Goal: Submit feedback/report problem: Submit feedback/report problem

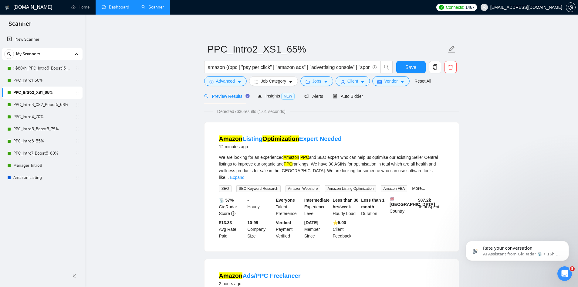
click at [121, 7] on link "Dashboard" at bounding box center [116, 7] width 28 height 5
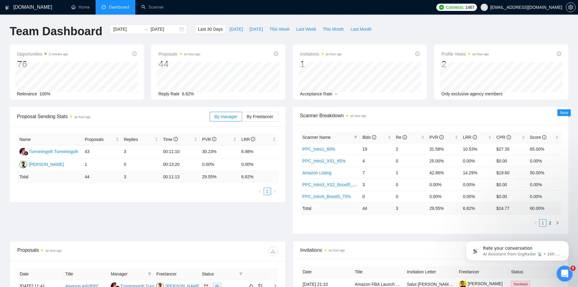
click at [568, 269] on div "Open Intercom Messenger" at bounding box center [564, 273] width 20 height 20
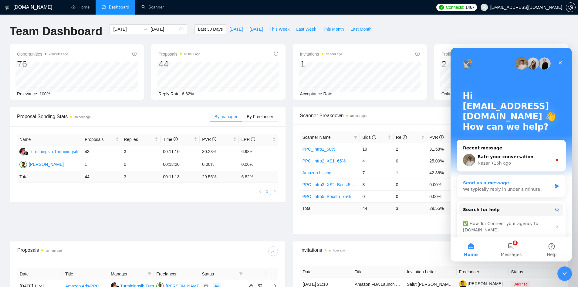
click at [505, 182] on div "Send us a message" at bounding box center [507, 183] width 89 height 6
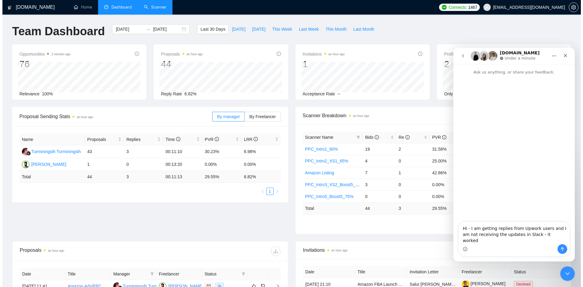
type textarea "Hi - I am getting replies from Upwork users and I am not receiving the updates …"
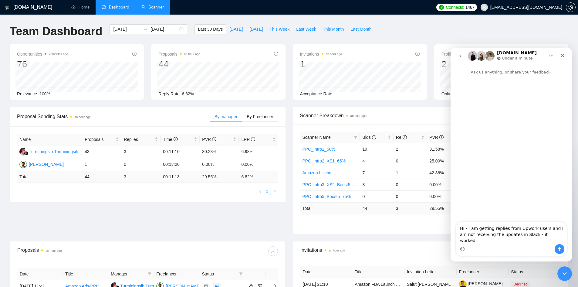
click at [160, 6] on link "Scanner" at bounding box center [152, 7] width 22 height 5
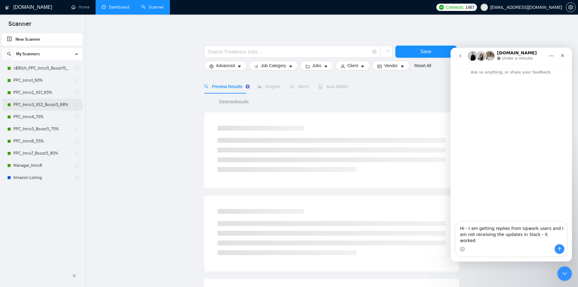
click at [49, 102] on link "PPC_Intro3_XS2_Boost5_68%" at bounding box center [42, 105] width 58 height 12
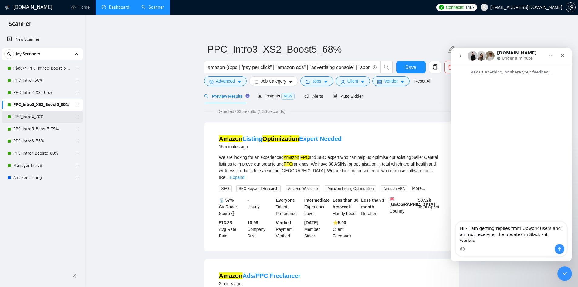
click at [35, 115] on link "PPC_Intro4_70%" at bounding box center [42, 117] width 58 height 12
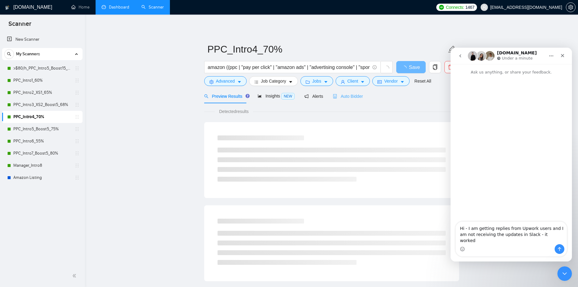
click at [346, 91] on div "Auto Bidder" at bounding box center [348, 96] width 30 height 14
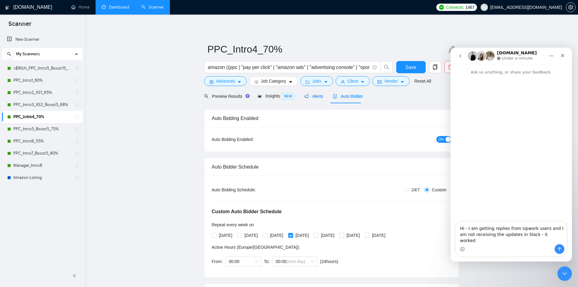
click at [319, 97] on span "Alerts" at bounding box center [313, 96] width 19 height 5
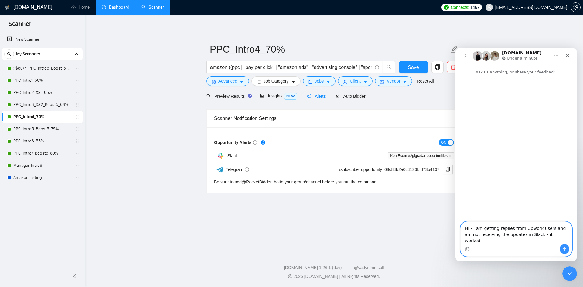
click at [556, 240] on textarea "Hi - I am getting replies from Upwork users and I am not receiving the updates …" at bounding box center [516, 233] width 111 height 22
type textarea "Hi - I am getting replies from Upwork users and I am not receiving the updates …"
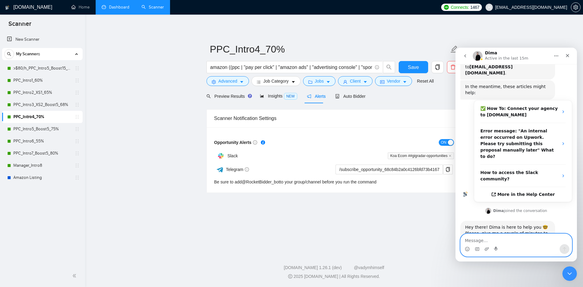
scroll to position [76, 0]
type textarea "these 1 replies happened within the last hour"
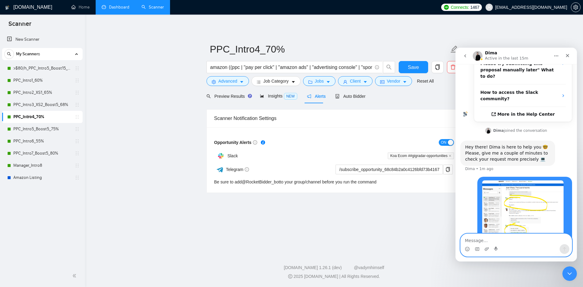
scroll to position [156, 0]
type textarea "and last Slack reply notification is from [DATE]"
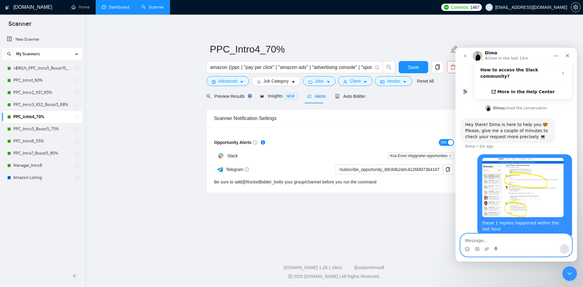
scroll to position [229, 0]
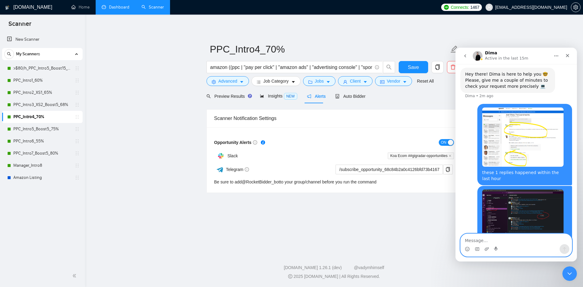
type textarea "I"
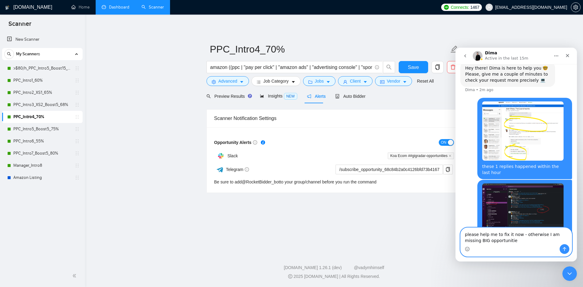
type textarea "please help me to fix it now - otherwise I am missing BIG opportunities"
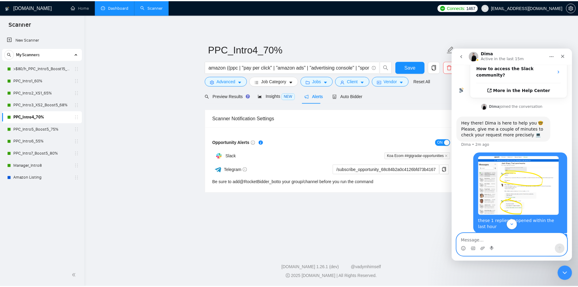
scroll to position [249, 0]
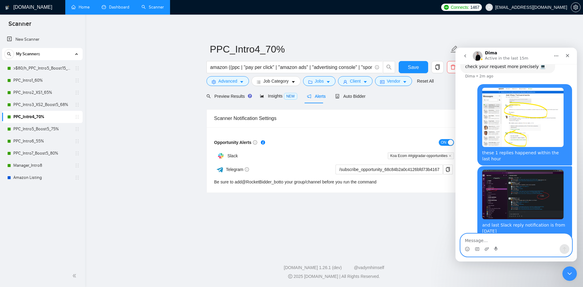
click at [90, 5] on link "Home" at bounding box center [80, 7] width 18 height 5
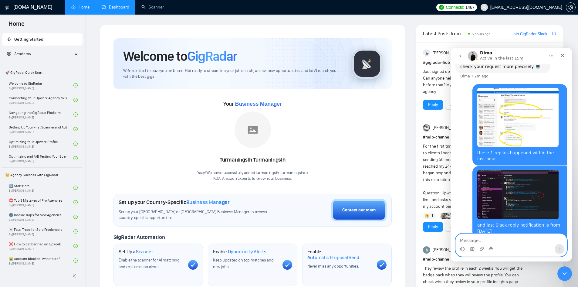
click at [117, 6] on link "Dashboard" at bounding box center [116, 7] width 28 height 5
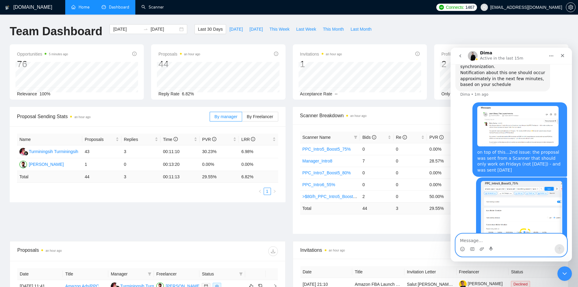
scroll to position [486, 0]
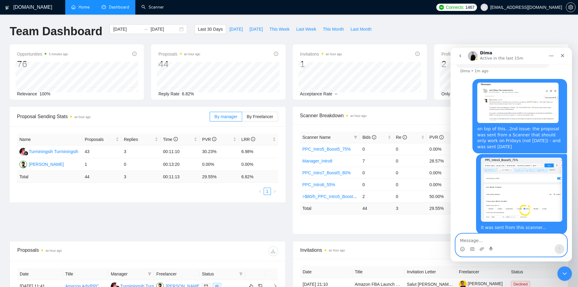
click at [468, 240] on textarea "Message…" at bounding box center [511, 239] width 111 height 10
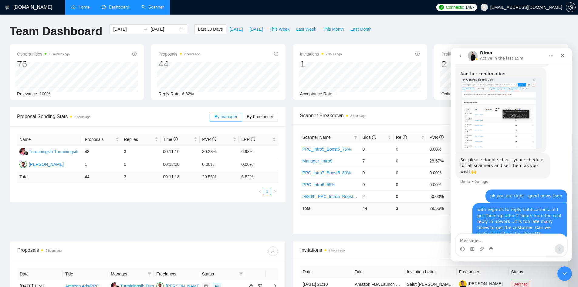
scroll to position [776, 0]
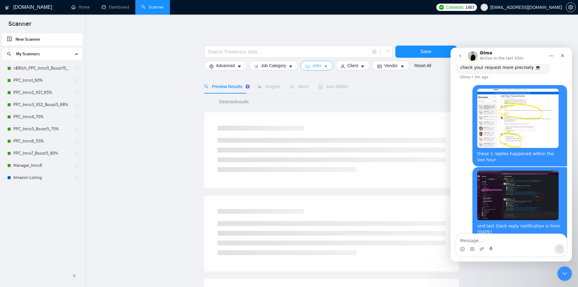
scroll to position [249, 0]
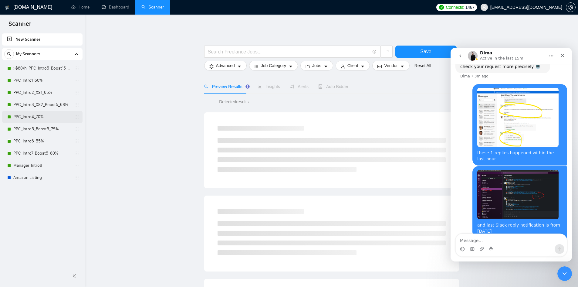
drag, startPoint x: 34, startPoint y: 116, endPoint x: 72, endPoint y: 118, distance: 37.4
click at [34, 116] on link "PPC_Intro4_70%" at bounding box center [42, 117] width 58 height 12
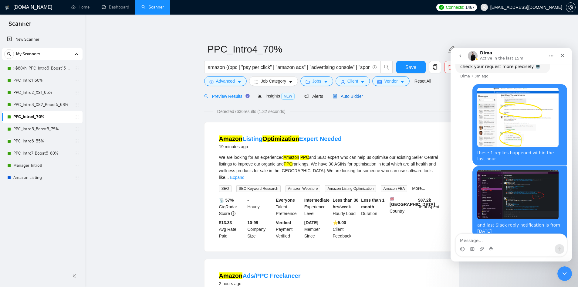
drag, startPoint x: 346, startPoint y: 96, endPoint x: 349, endPoint y: 106, distance: 10.4
click at [346, 96] on span "Auto Bidder" at bounding box center [348, 96] width 30 height 5
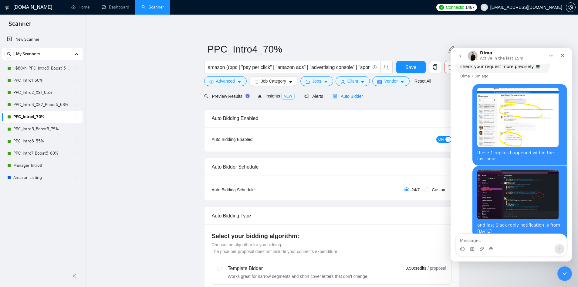
radio input "false"
radio input "true"
checkbox input "true"
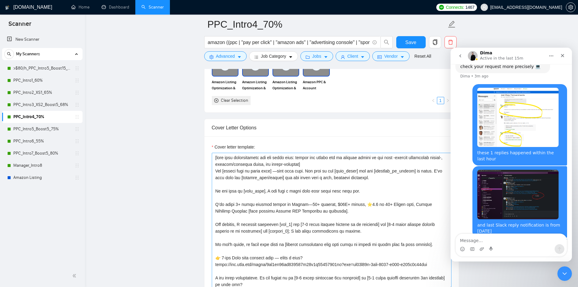
scroll to position [729, 0]
click at [50, 107] on link "PPC_Intro3_XS2_Boost5_68%" at bounding box center [42, 105] width 58 height 12
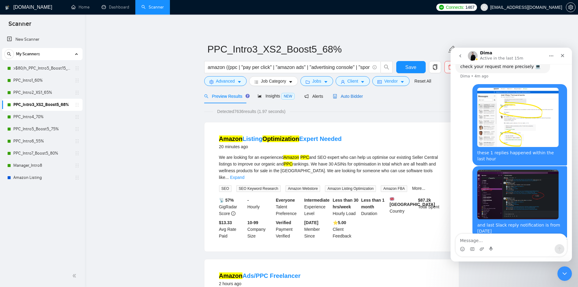
click at [347, 97] on span "Auto Bidder" at bounding box center [348, 96] width 30 height 5
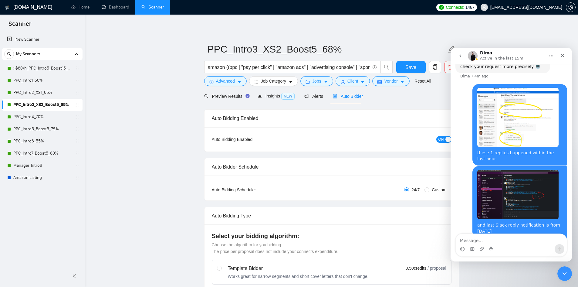
radio input "false"
radio input "true"
checkbox input "true"
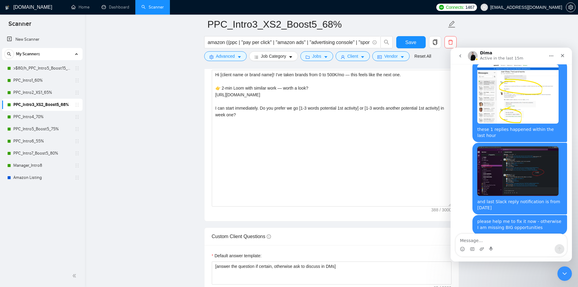
scroll to position [789, 0]
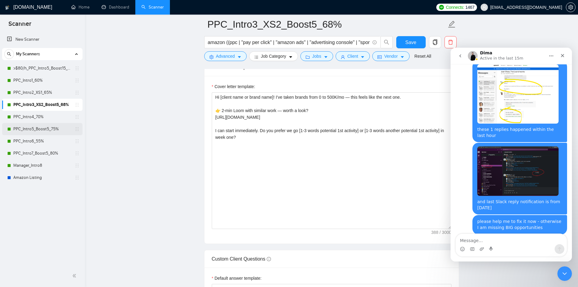
drag, startPoint x: 45, startPoint y: 131, endPoint x: 49, endPoint y: 131, distance: 4.6
click at [45, 131] on link "PPC_Intro5_Boost5_75%" at bounding box center [42, 129] width 58 height 12
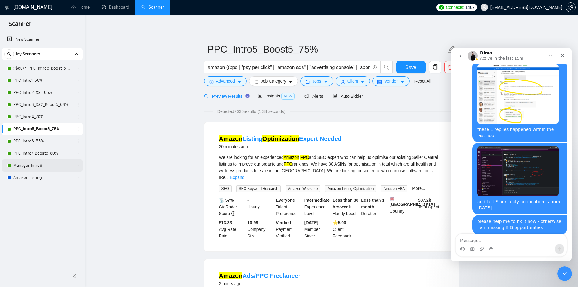
click at [32, 168] on link "Manager_Intro8" at bounding box center [42, 165] width 58 height 12
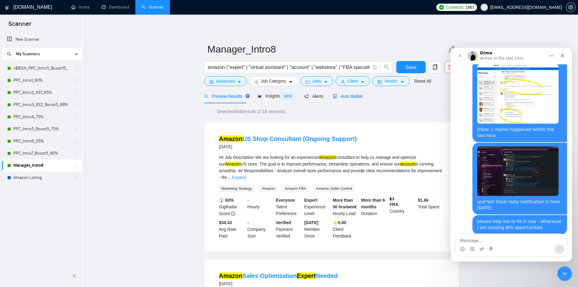
click at [339, 93] on div "Auto Bidder" at bounding box center [348, 96] width 30 height 7
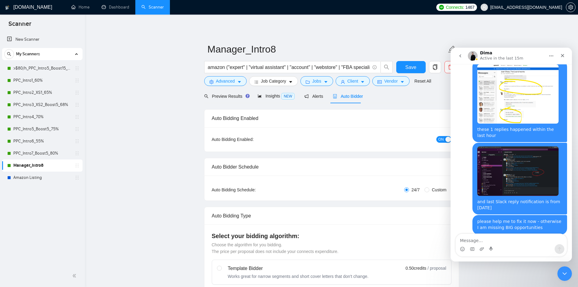
checkbox input "true"
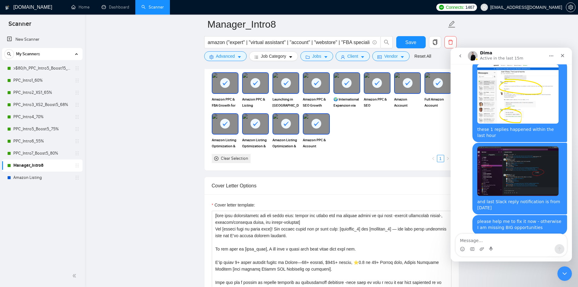
scroll to position [638, 0]
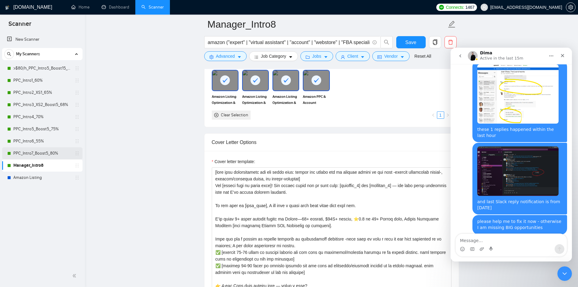
click at [42, 154] on link "PPC_Intro7_Boost5_80%" at bounding box center [42, 153] width 58 height 12
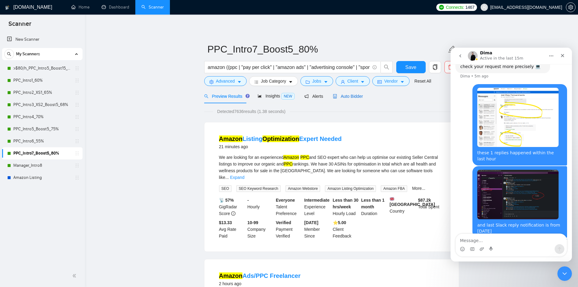
click at [345, 97] on span "Auto Bidder" at bounding box center [348, 96] width 30 height 5
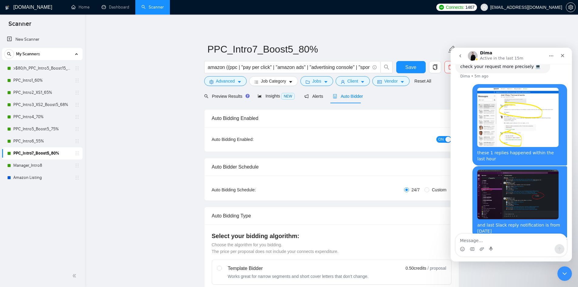
radio input "false"
radio input "true"
checkbox input "true"
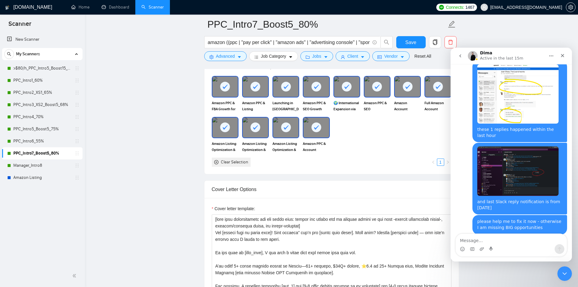
scroll to position [668, 0]
click at [36, 138] on link "PPC_Intro6_55%" at bounding box center [42, 141] width 58 height 12
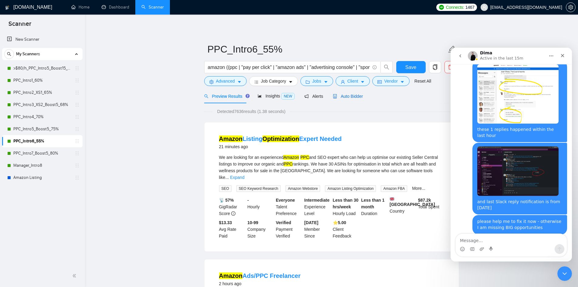
click at [352, 95] on span "Auto Bidder" at bounding box center [348, 96] width 30 height 5
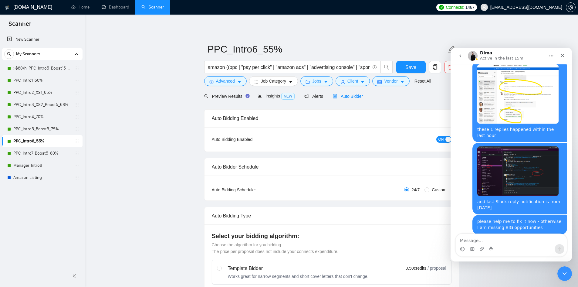
radio input "false"
radio input "true"
checkbox input "true"
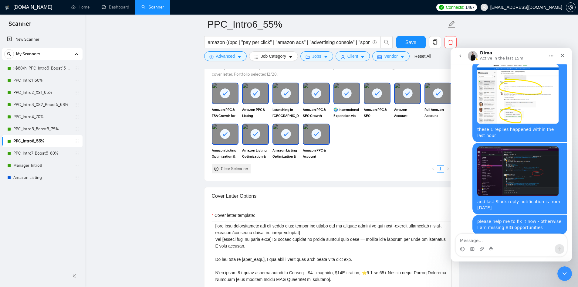
scroll to position [729, 0]
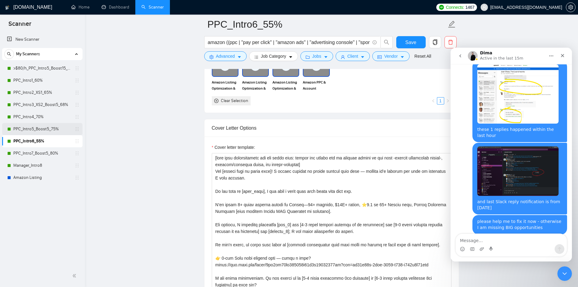
drag, startPoint x: 37, startPoint y: 128, endPoint x: 45, endPoint y: 127, distance: 7.7
click at [38, 128] on link "PPC_Intro5_Boost5_75%" at bounding box center [42, 129] width 58 height 12
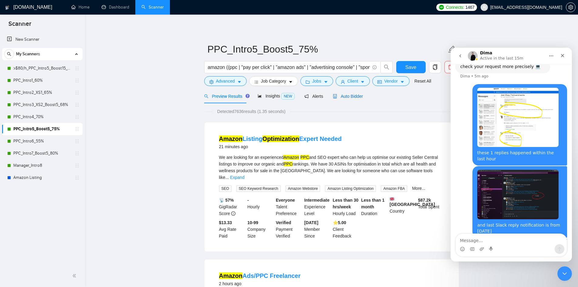
click at [348, 94] on span "Auto Bidder" at bounding box center [348, 96] width 30 height 5
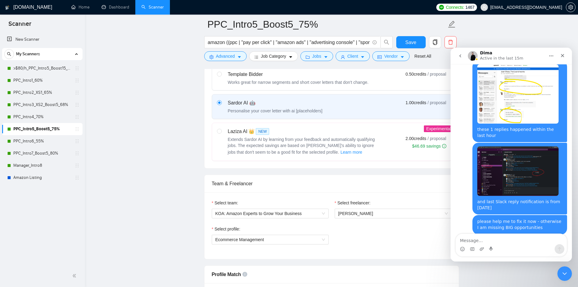
scroll to position [273, 0]
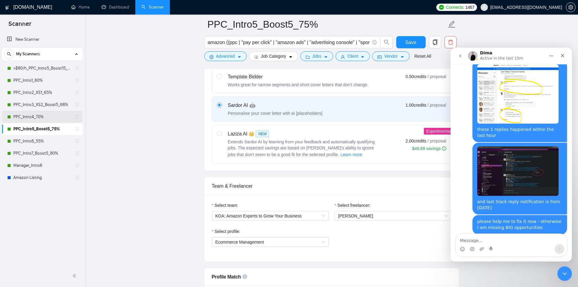
click at [54, 117] on link "PPC_Intro4_70%" at bounding box center [42, 117] width 58 height 12
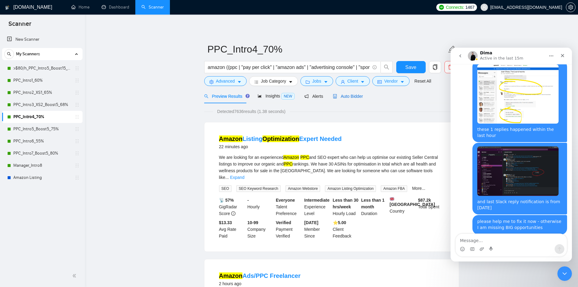
click at [353, 97] on span "Auto Bidder" at bounding box center [348, 96] width 30 height 5
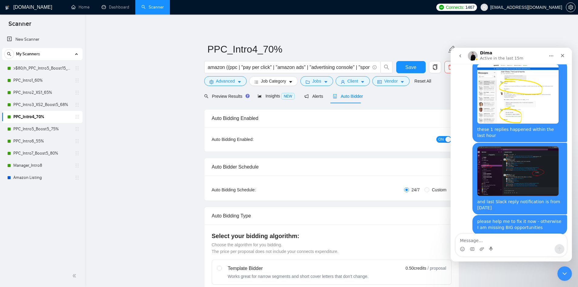
radio input "false"
radio input "true"
checkbox input "true"
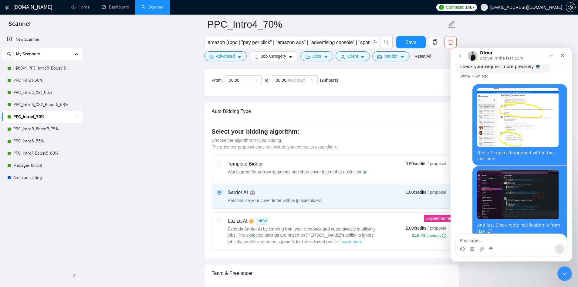
scroll to position [91, 0]
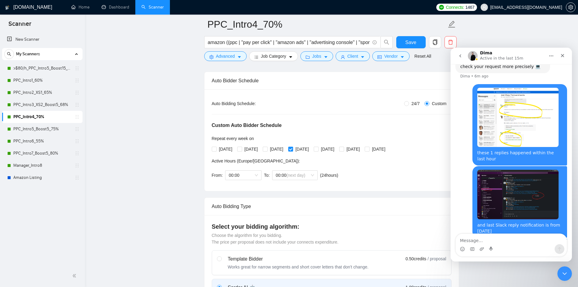
drag, startPoint x: 37, startPoint y: 128, endPoint x: 120, endPoint y: 148, distance: 85.7
click at [37, 128] on link "PPC_Intro5_Boost5_75%" at bounding box center [42, 129] width 58 height 12
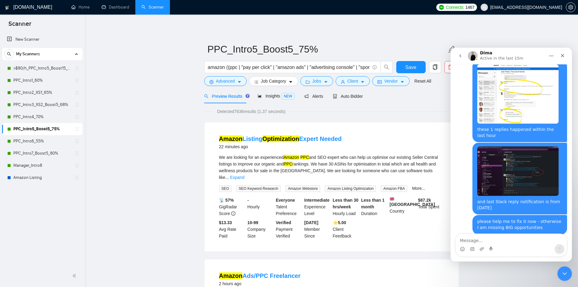
scroll to position [249, 0]
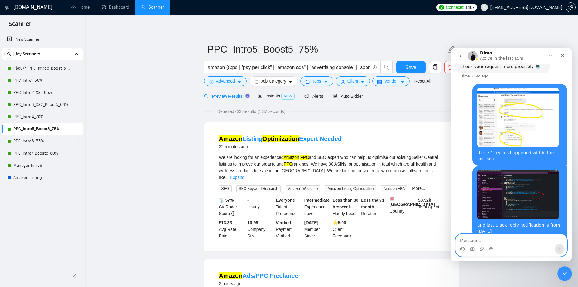
click at [506, 243] on textarea "Message…" at bounding box center [511, 239] width 111 height 10
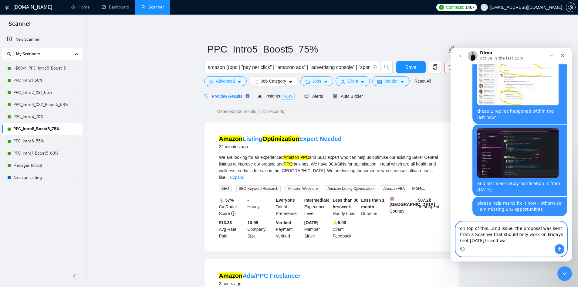
scroll to position [315, 0]
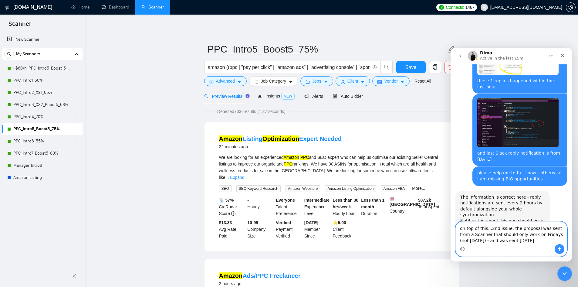
type textarea "on top of this...2nd issue: the proposal was sent from a Scanner that should on…"
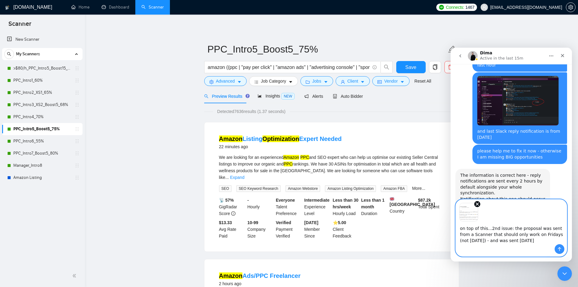
scroll to position [337, 0]
click at [558, 250] on icon "Send a message…" at bounding box center [559, 249] width 5 height 5
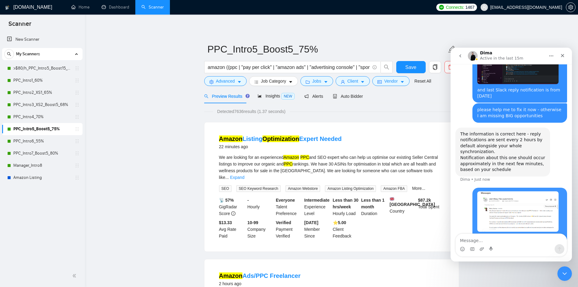
scroll to position [382, 0]
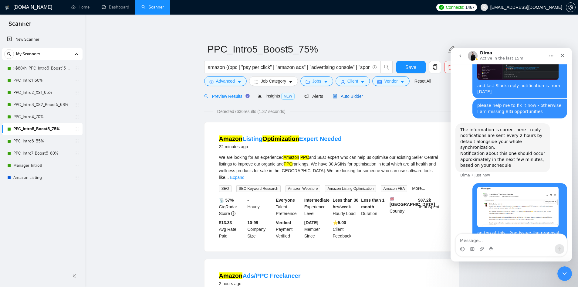
click at [347, 94] on span "Auto Bidder" at bounding box center [348, 96] width 30 height 5
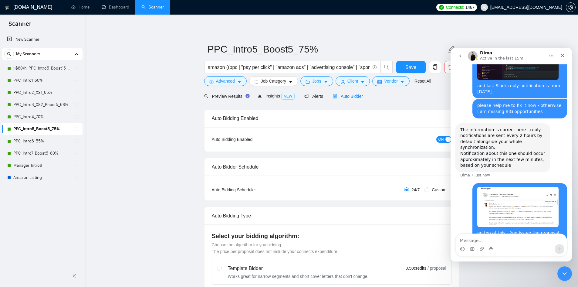
radio input "false"
radio input "true"
checkbox input "true"
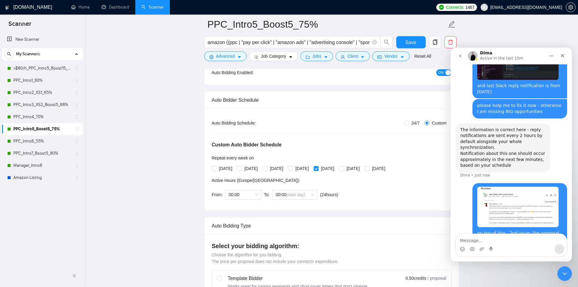
scroll to position [61, 0]
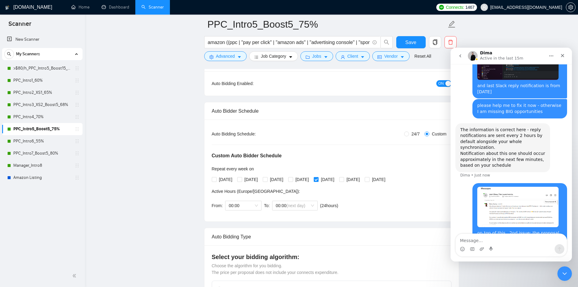
click at [489, 241] on textarea "Message…" at bounding box center [511, 239] width 111 height 10
type textarea "it was sent from this scanner..."
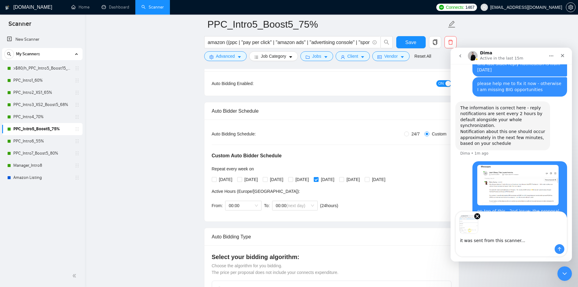
scroll to position [404, 0]
click at [560, 248] on icon "Send a message…" at bounding box center [559, 249] width 3 height 4
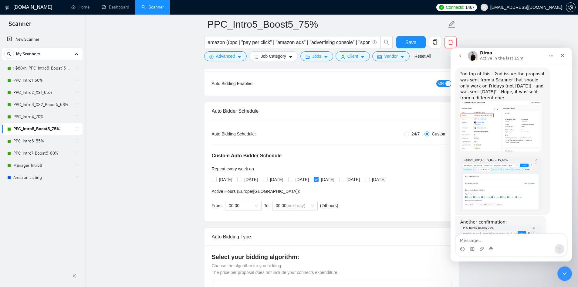
scroll to position [572, 0]
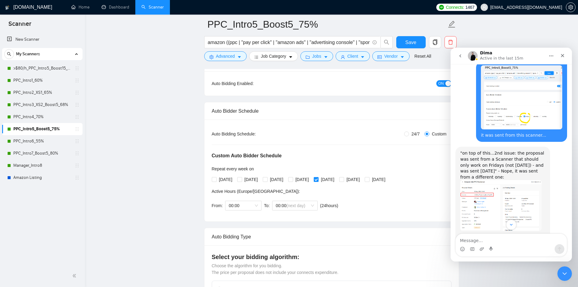
click at [489, 180] on img "Dima says…" at bounding box center [501, 205] width 81 height 50
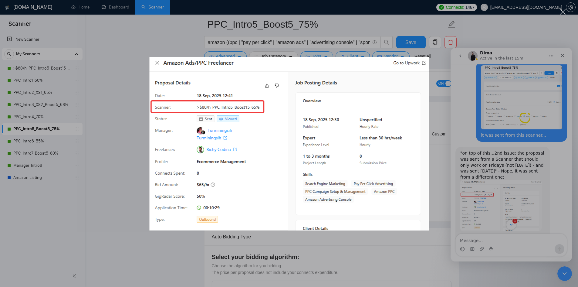
click at [435, 110] on div "Intercom messenger" at bounding box center [289, 143] width 578 height 287
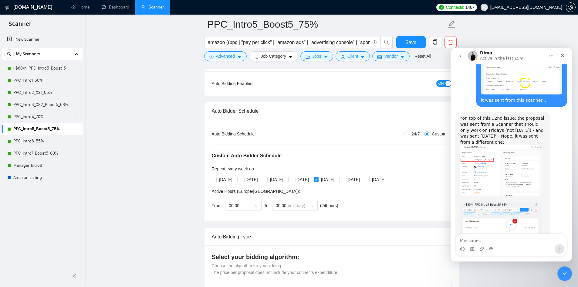
scroll to position [633, 0]
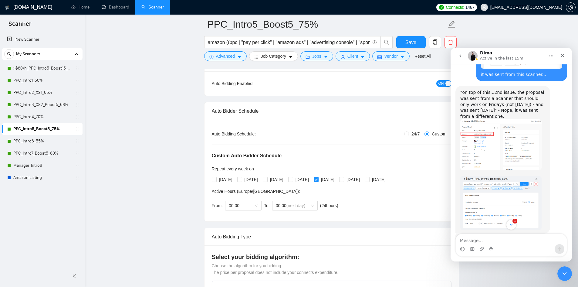
click at [505, 176] on img "Dima says…" at bounding box center [501, 203] width 81 height 54
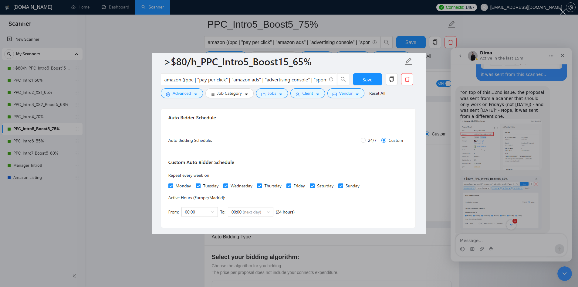
scroll to position [0, 0]
click at [435, 57] on div "Intercom messenger" at bounding box center [289, 143] width 578 height 287
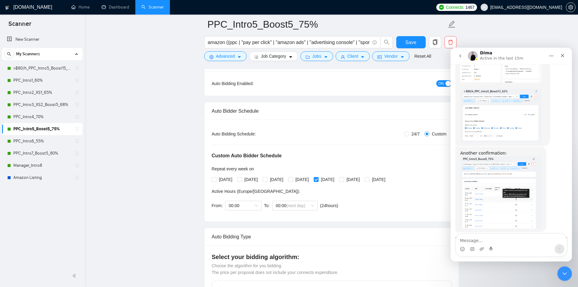
scroll to position [724, 0]
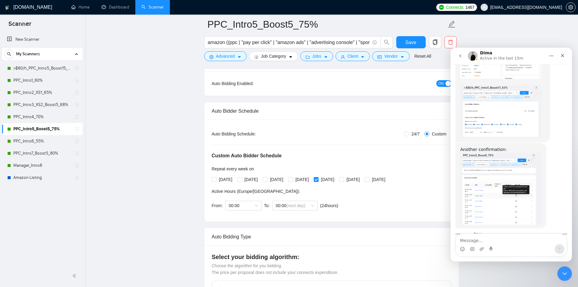
click at [493, 158] on img "Dima says…" at bounding box center [501, 189] width 81 height 72
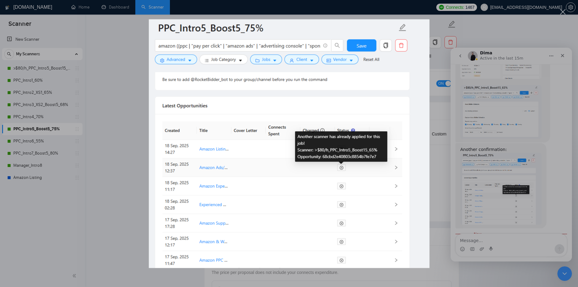
click at [434, 103] on div "Intercom messenger" at bounding box center [289, 143] width 578 height 287
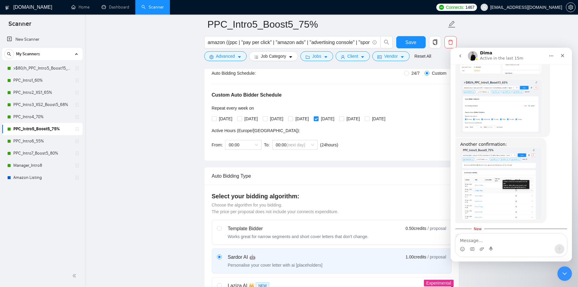
scroll to position [730, 0]
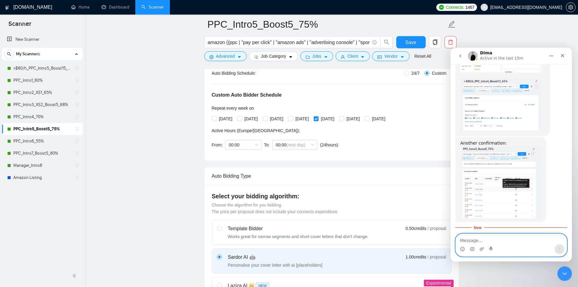
click at [488, 241] on textarea "Message…" at bounding box center [511, 239] width 111 height 10
type textarea "ok you are right - good news then"
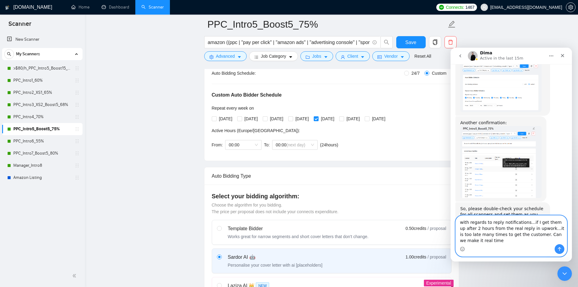
scroll to position [757, 0]
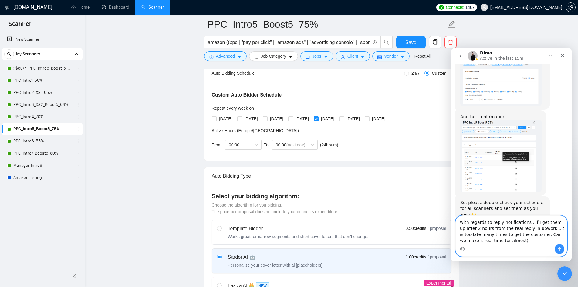
type textarea "with regards to reply notifications...if I get them up after 2 hours from the r…"
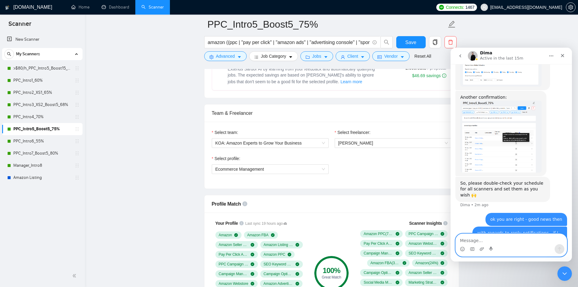
scroll to position [395, 0]
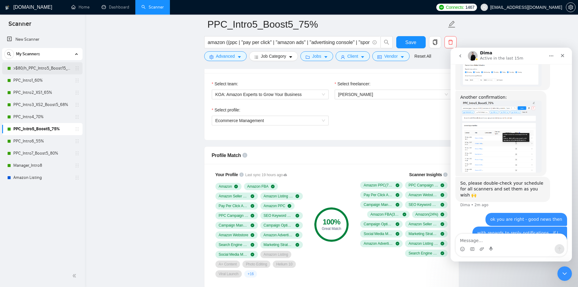
click at [21, 67] on link ">$80/h_PPC_Intro5_Boost15_65%" at bounding box center [42, 68] width 58 height 12
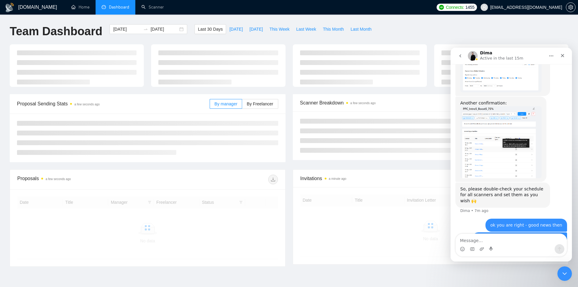
scroll to position [776, 0]
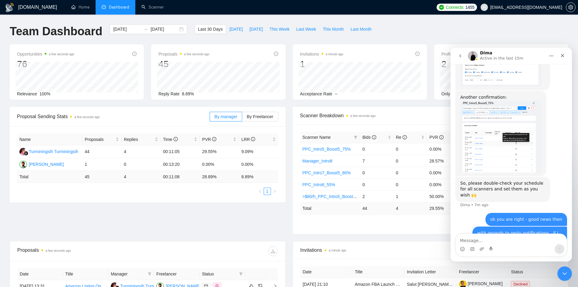
click at [461, 54] on icon "go back" at bounding box center [460, 55] width 5 height 5
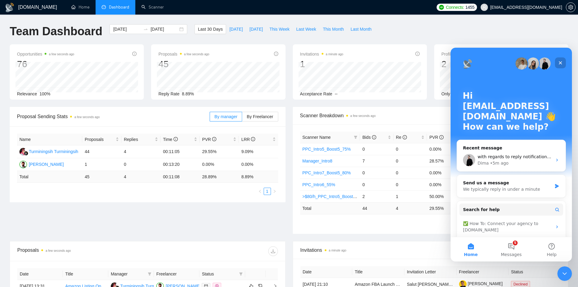
click at [562, 61] on icon "Close" at bounding box center [560, 62] width 5 height 5
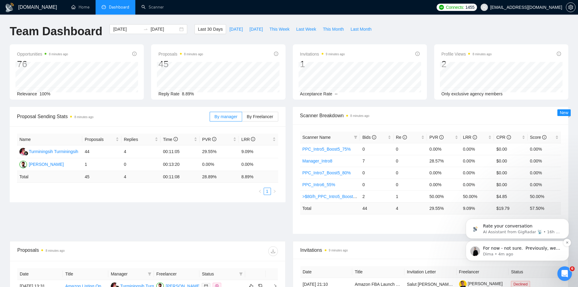
click at [529, 256] on p "Dima • 4m ago" at bounding box center [522, 253] width 78 height 5
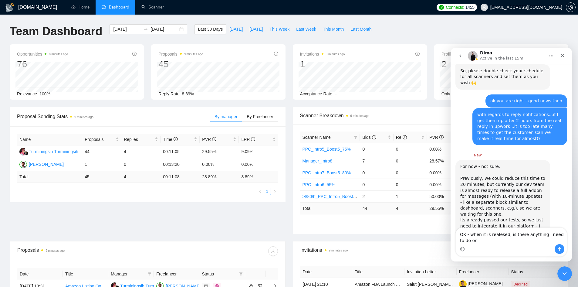
scroll to position [894, 0]
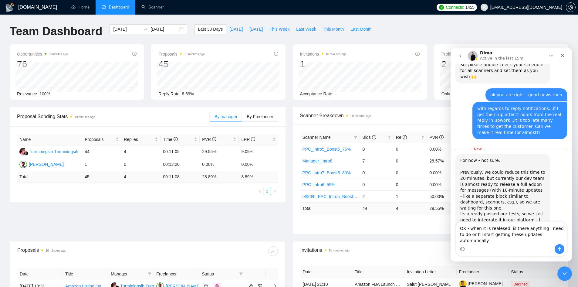
type textarea "OK - when it is realesed, is there anything I need to do or I'll start getting …"
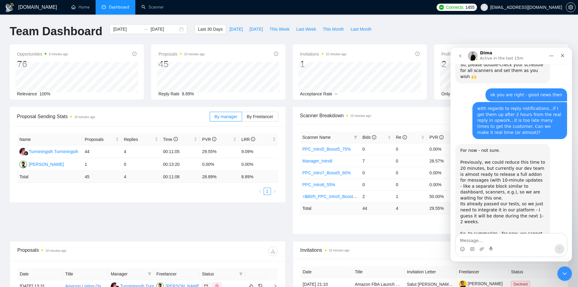
scroll to position [907, 0]
